Goal: Find specific page/section: Find specific page/section

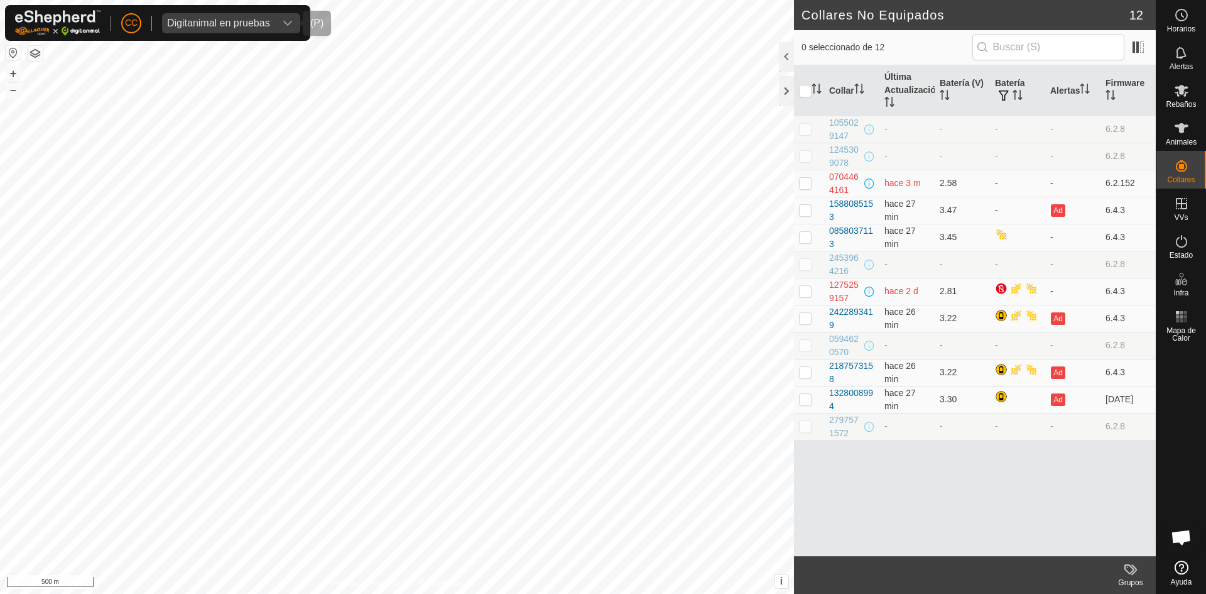
click at [239, 24] on div "Digitanimal en pruebas" at bounding box center [218, 23] width 103 height 10
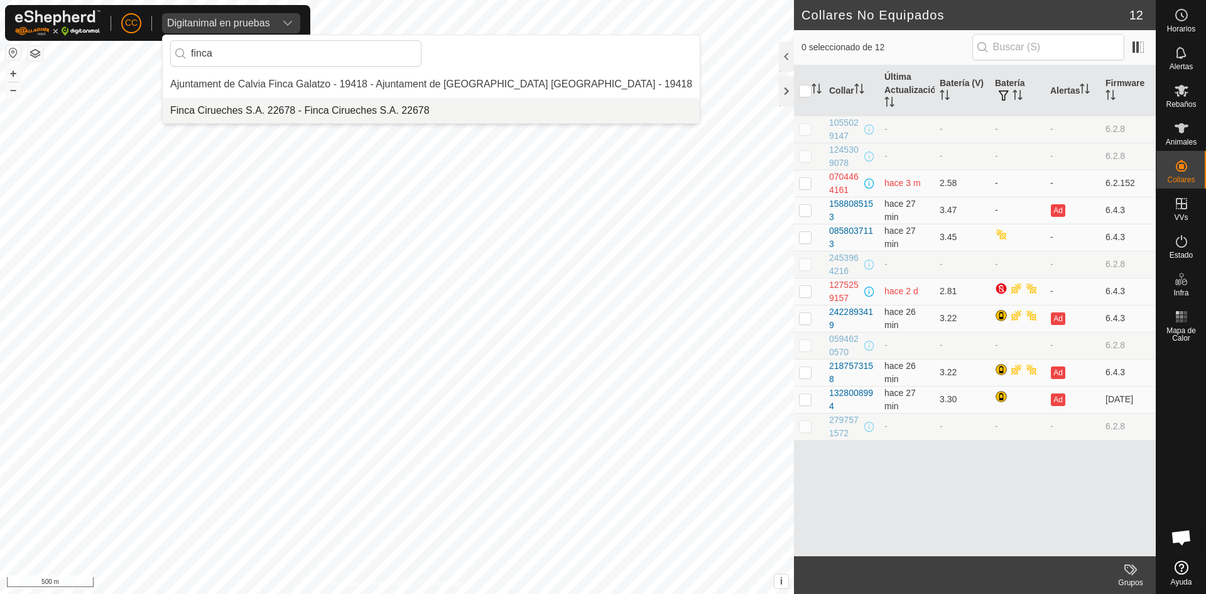
type input "finca"
click at [241, 111] on li "Finca Cirueches S.A. 22678 - Finca Cirueches S.A. 22678" at bounding box center [431, 110] width 537 height 25
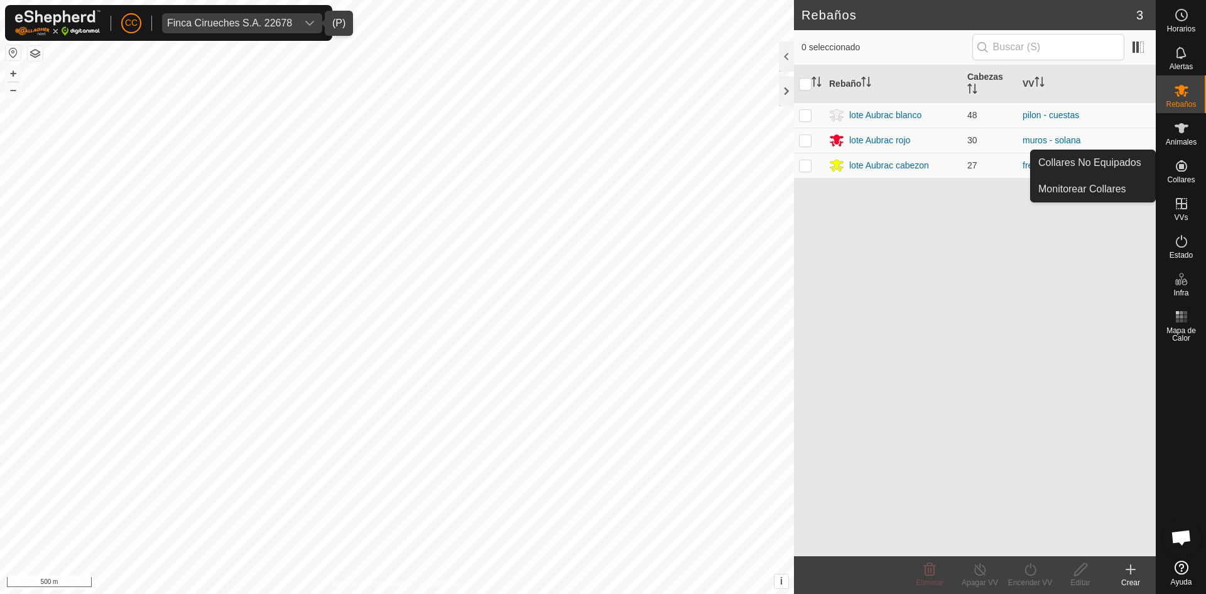
click at [1123, 168] on link "Collares No Equipados" at bounding box center [1093, 162] width 124 height 25
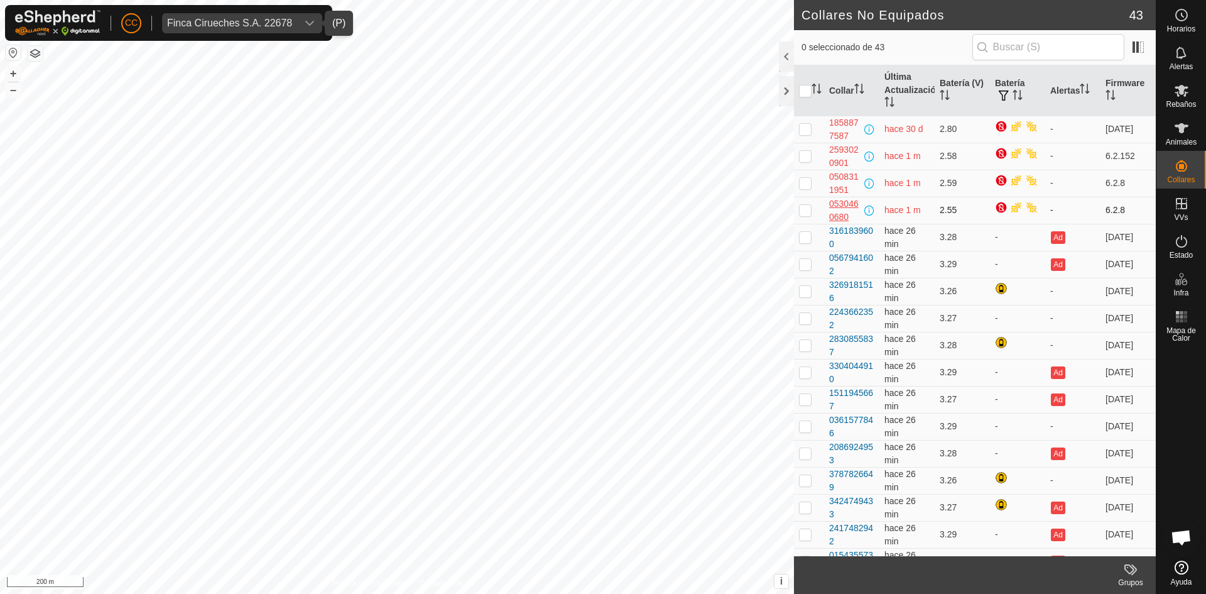
click at [846, 224] on div "0530460680" at bounding box center [845, 210] width 33 height 26
